Goal: Find specific page/section: Find specific page/section

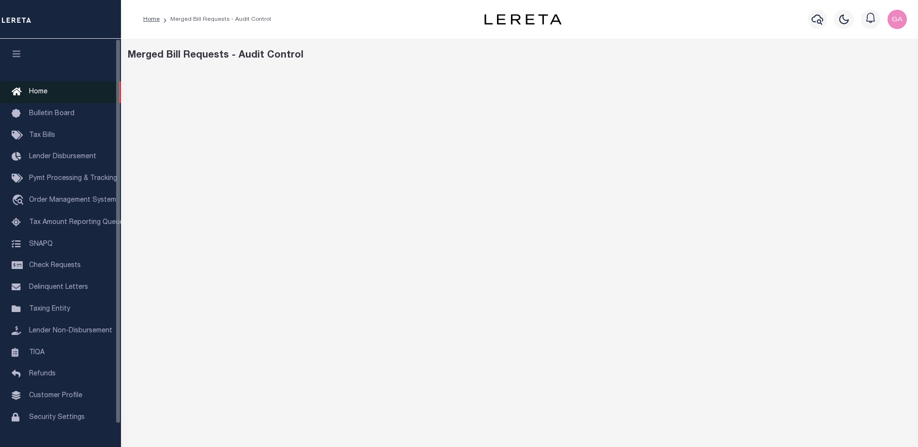
click at [41, 92] on span "Home" at bounding box center [38, 92] width 18 height 7
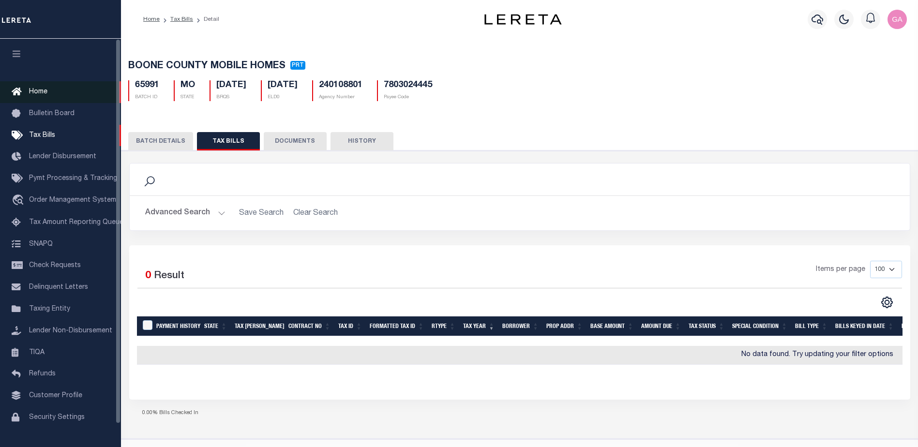
click at [36, 90] on span "Home" at bounding box center [38, 92] width 18 height 7
